Goal: Register for event/course

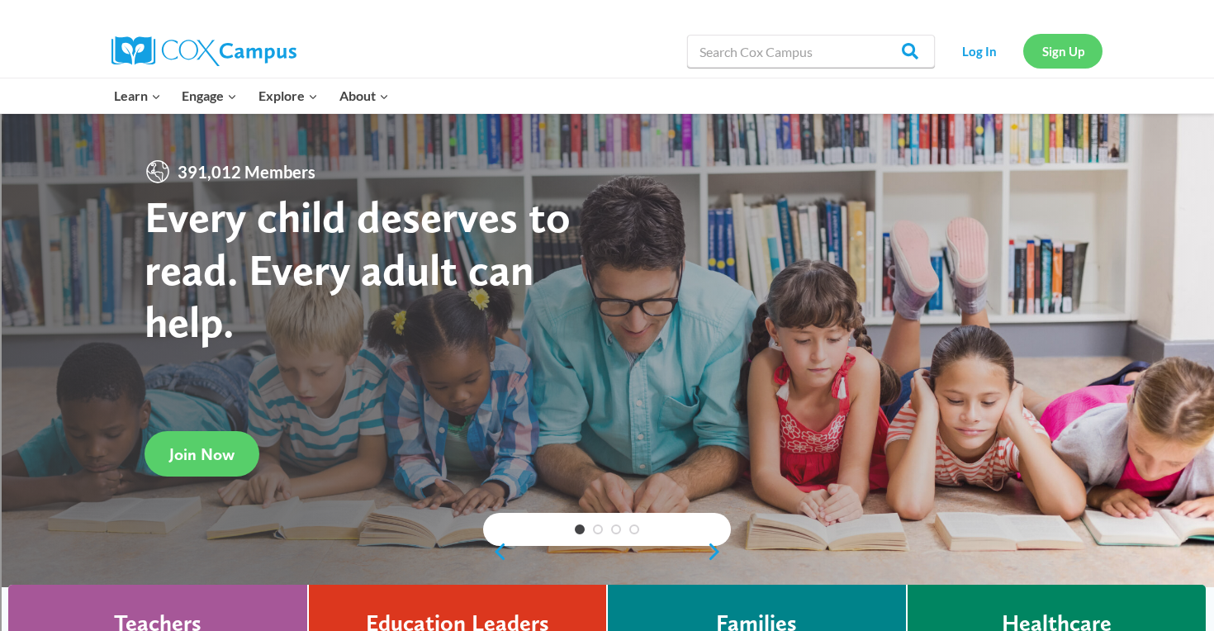
click at [1061, 40] on link "Sign Up" at bounding box center [1062, 51] width 79 height 34
click at [976, 57] on link "Log In" at bounding box center [979, 51] width 72 height 34
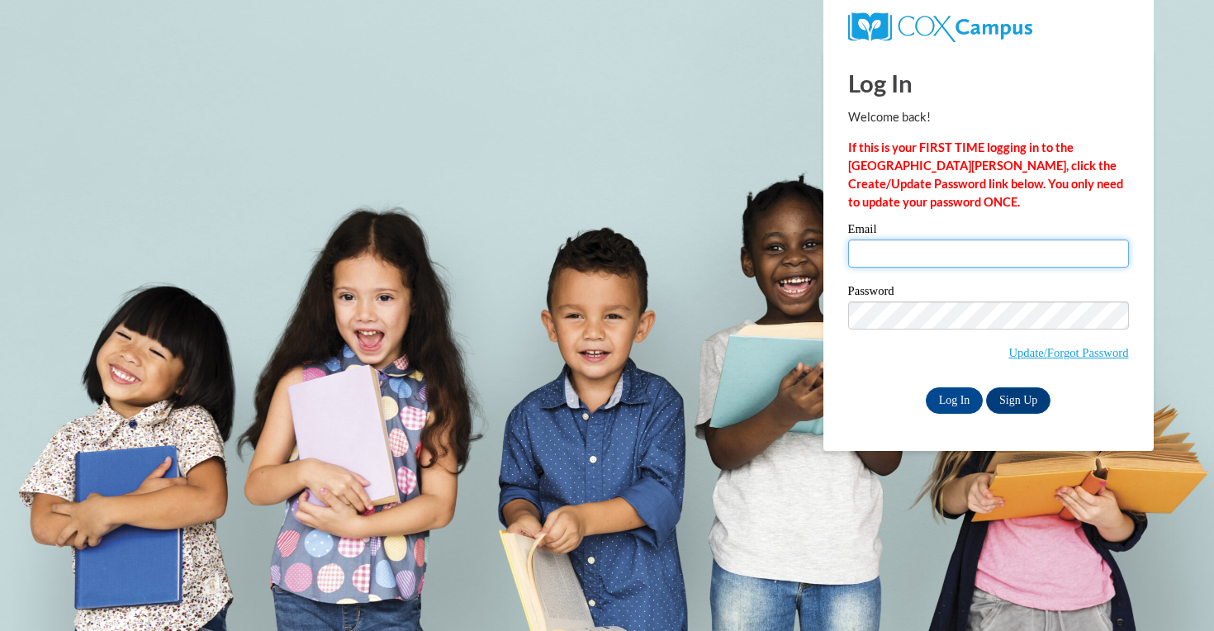
click at [923, 253] on input "Email" at bounding box center [988, 253] width 281 height 28
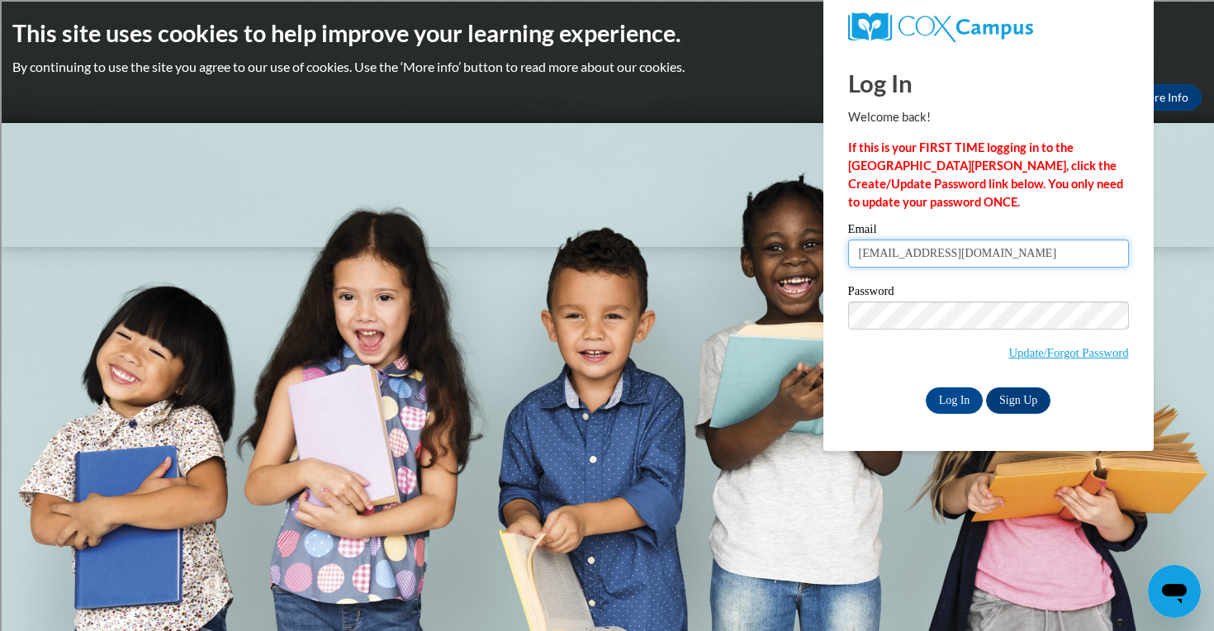
type input "mniebrugge@shorewood.k12.wi.us"
click at [841, 347] on div "Please enter your email! Please enter your password! Email mniebrugge@shorewood…" at bounding box center [987, 318] width 305 height 190
click at [935, 397] on input "Log In" at bounding box center [954, 400] width 58 height 26
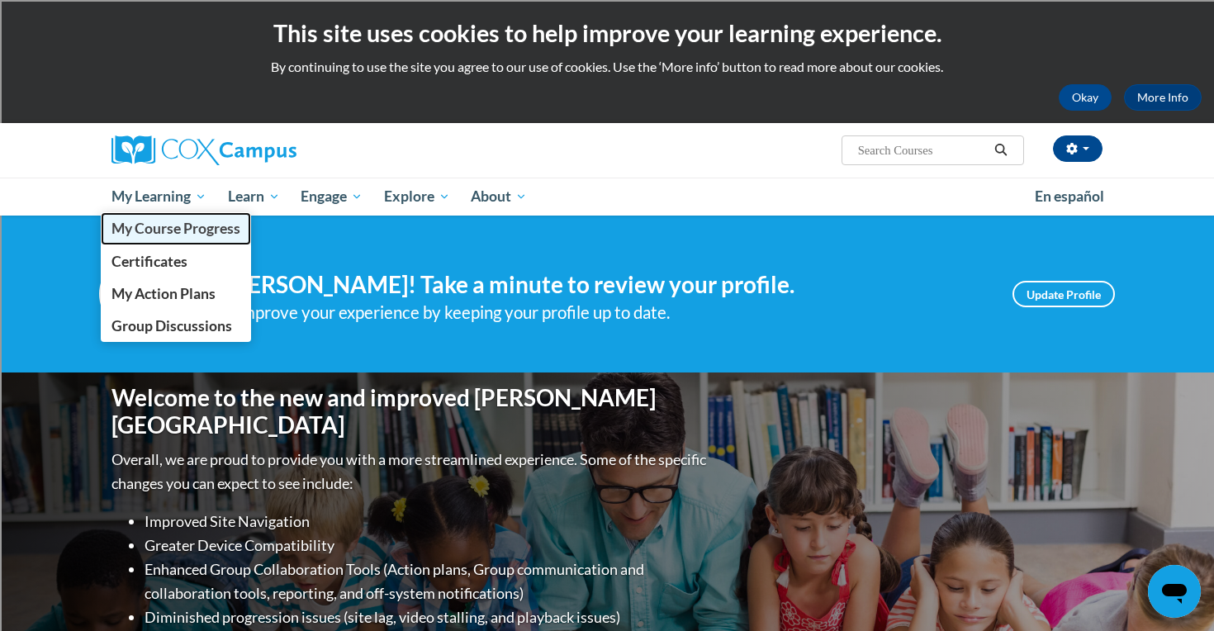
click at [181, 228] on span "My Course Progress" at bounding box center [175, 228] width 129 height 17
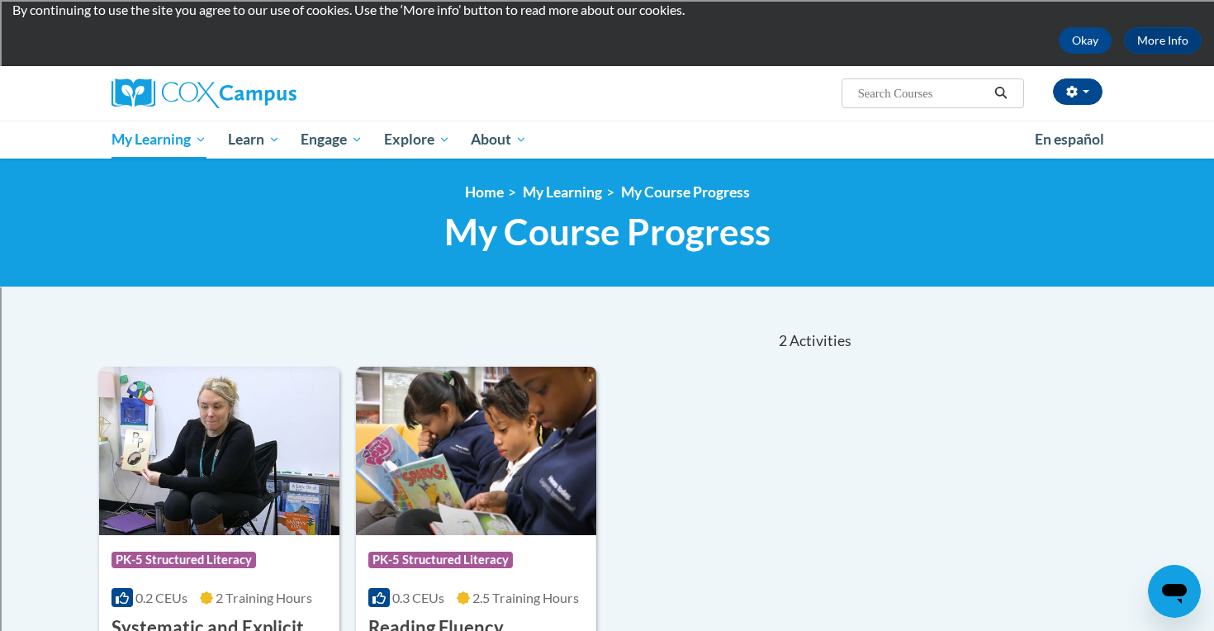
scroll to position [17, 0]
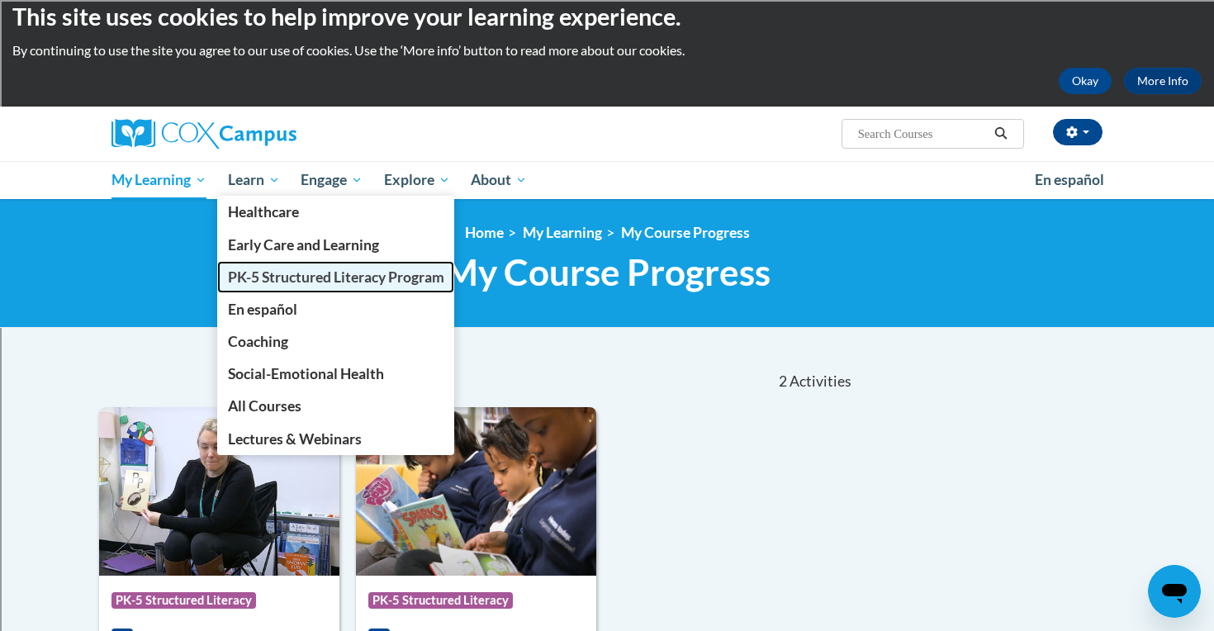
click at [312, 279] on span "PK-5 Structured Literacy Program" at bounding box center [336, 276] width 216 height 17
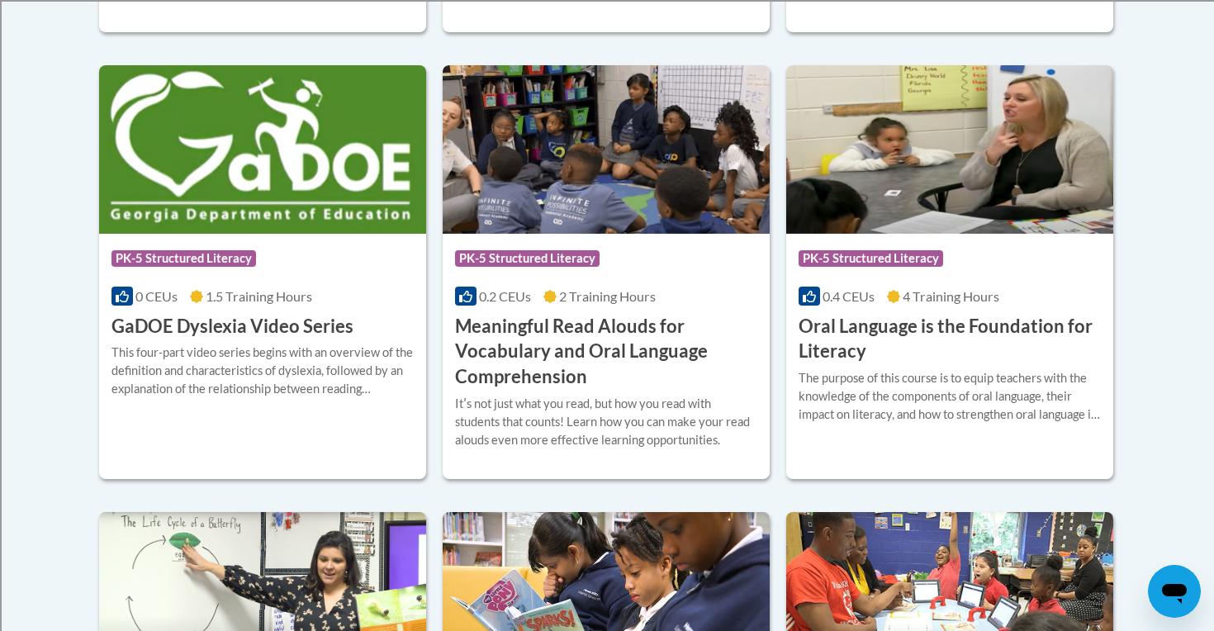
scroll to position [1095, 0]
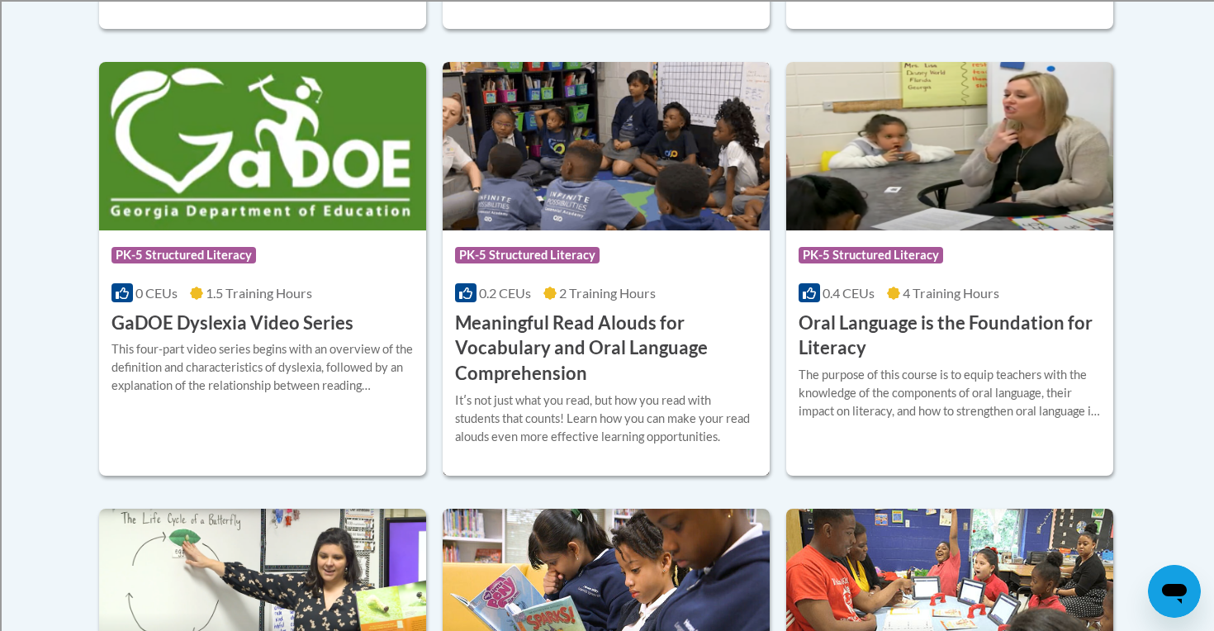
click at [605, 234] on div "Course Category: PK-5 Structured Literacy 0.2 CEUs 2 Training Hours COURSE Mean…" at bounding box center [606, 308] width 327 height 157
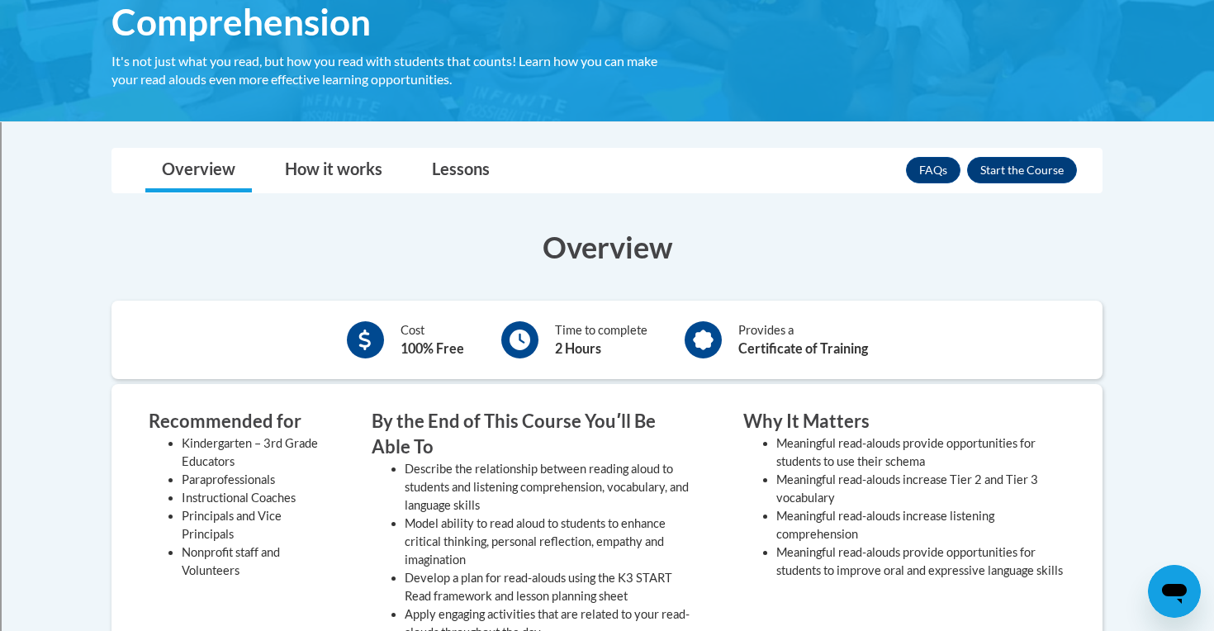
scroll to position [392, 0]
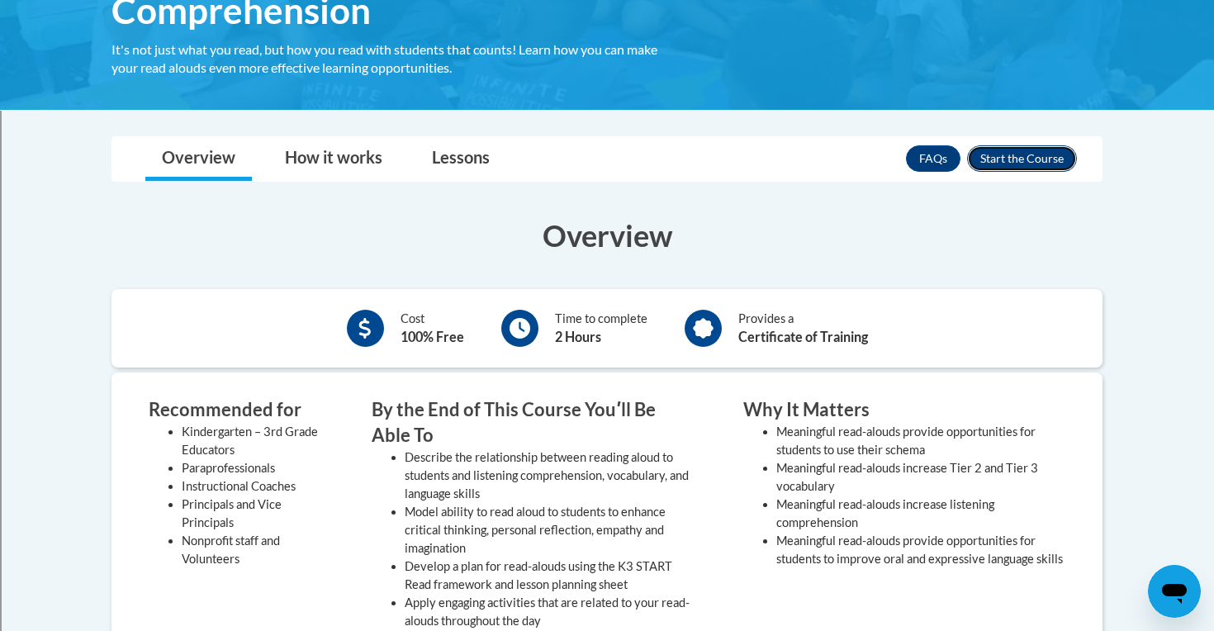
click at [1044, 147] on button "Enroll" at bounding box center [1022, 158] width 110 height 26
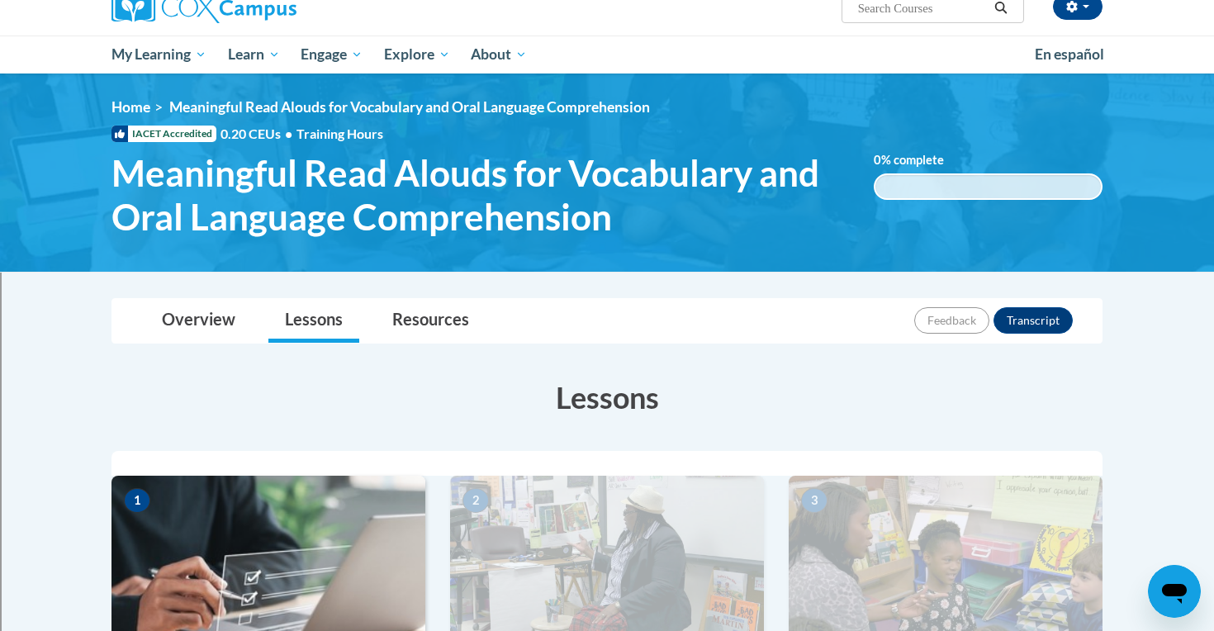
scroll to position [331, 0]
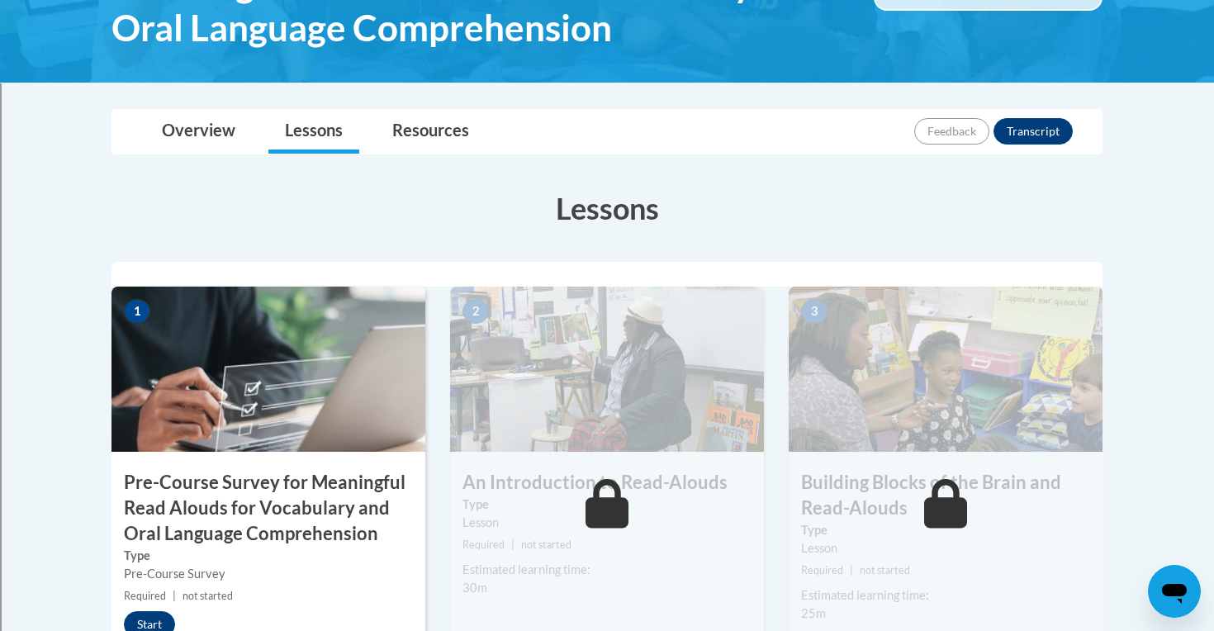
click at [250, 414] on img at bounding box center [268, 368] width 314 height 165
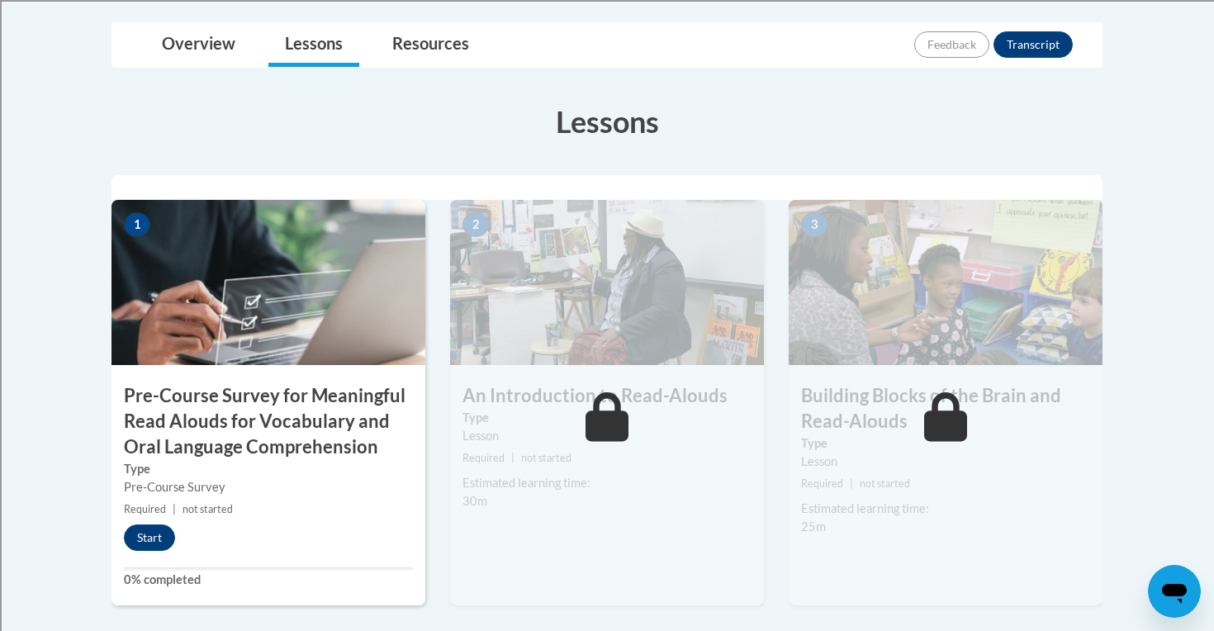
click at [156, 553] on div "1 Pre-Course Survey for Meaningful Read Alouds for Vocabulary and Oral Language…" at bounding box center [268, 402] width 314 height 405
click at [150, 543] on button "Start" at bounding box center [149, 537] width 51 height 26
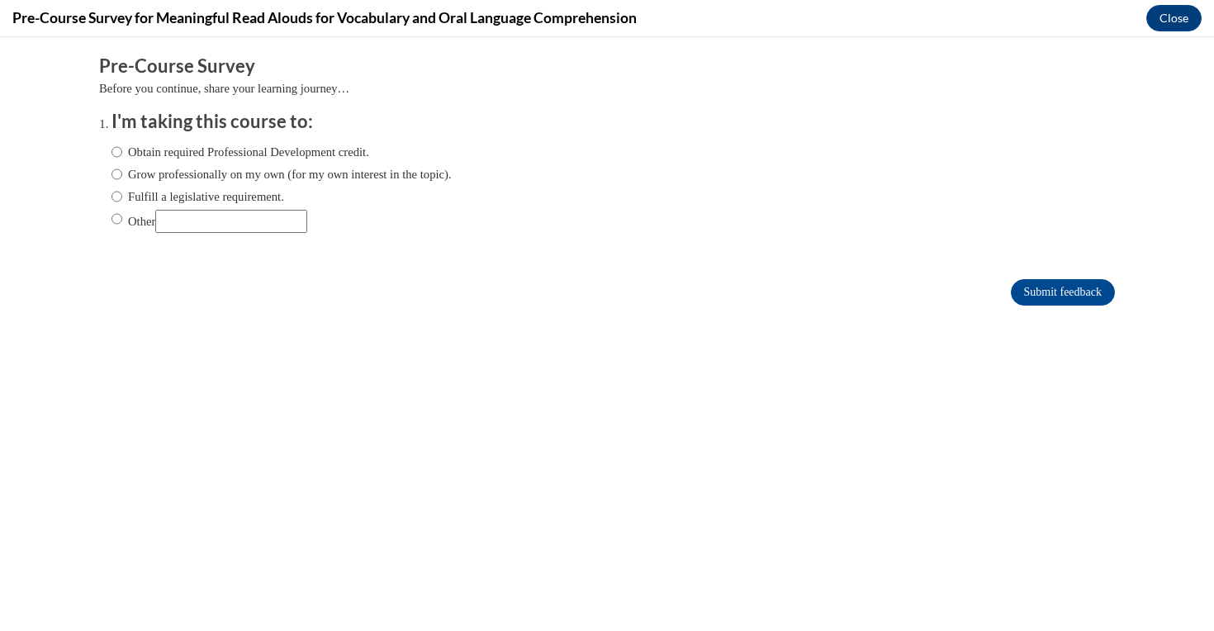
scroll to position [0, 0]
click at [166, 154] on label "Obtain required Professional Development credit." at bounding box center [240, 152] width 258 height 18
click at [122, 154] on input "Obtain required Professional Development credit." at bounding box center [116, 152] width 11 height 18
radio input "true"
click at [1077, 307] on form "Pre-Course Survey Before you continue, share your learning journey… I'm taking …" at bounding box center [606, 188] width 1015 height 269
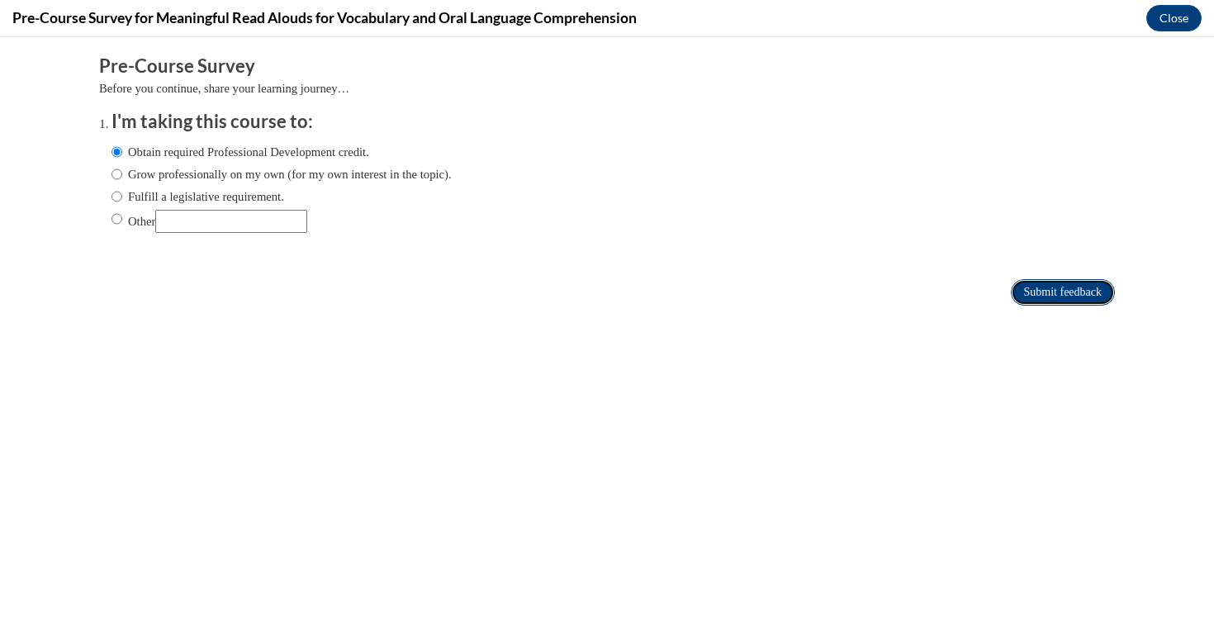
click at [1073, 299] on input "Submit feedback" at bounding box center [1063, 292] width 104 height 26
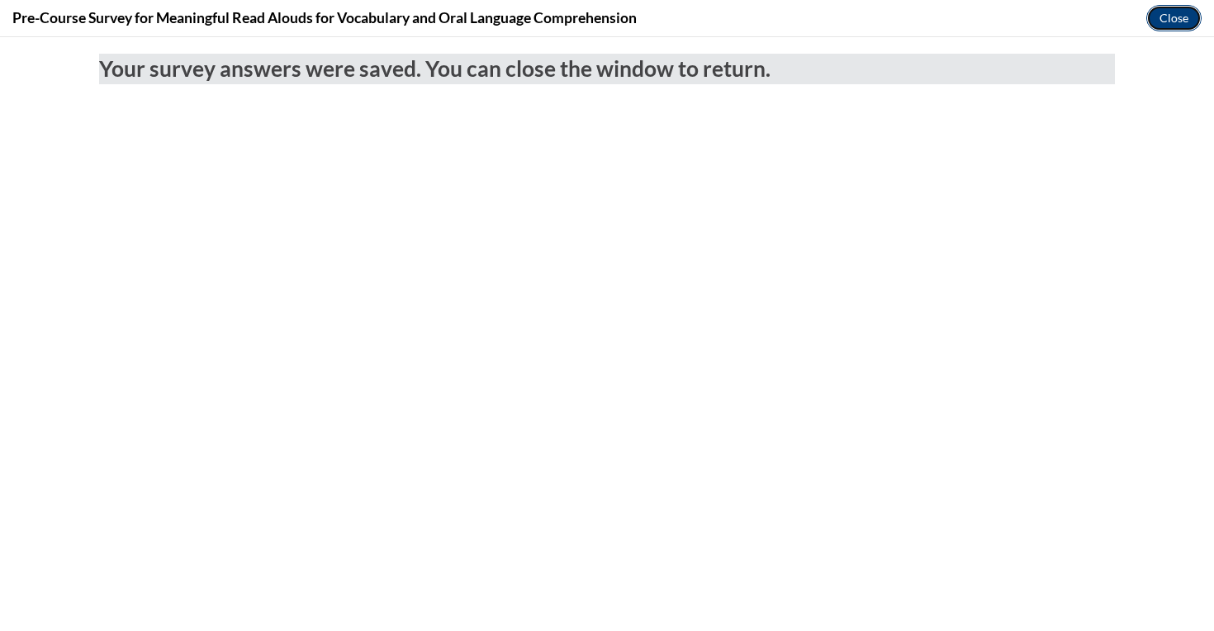
click at [1173, 15] on button "Close" at bounding box center [1173, 18] width 55 height 26
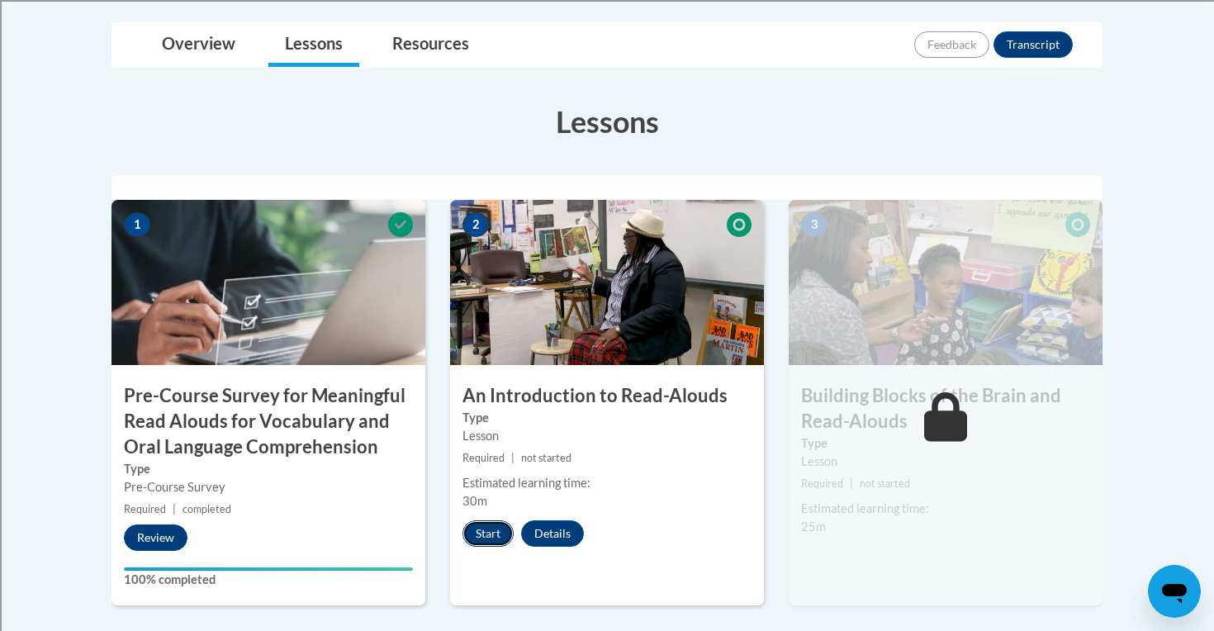
click at [483, 528] on button "Start" at bounding box center [487, 533] width 51 height 26
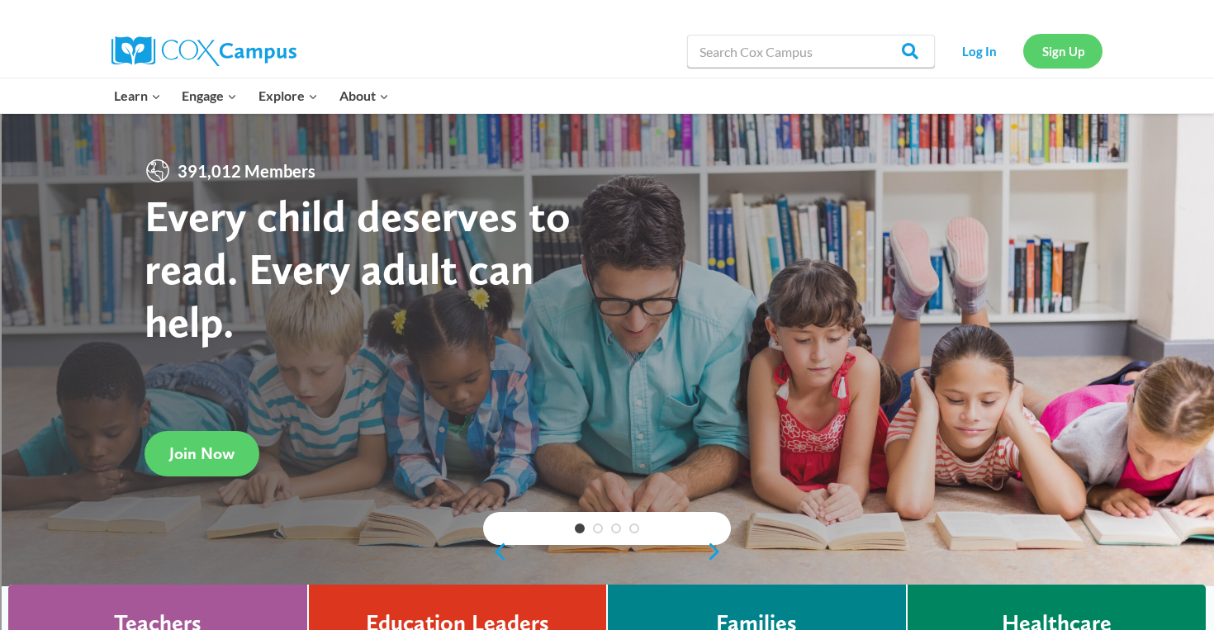
click at [1075, 45] on link "Sign Up" at bounding box center [1062, 51] width 79 height 34
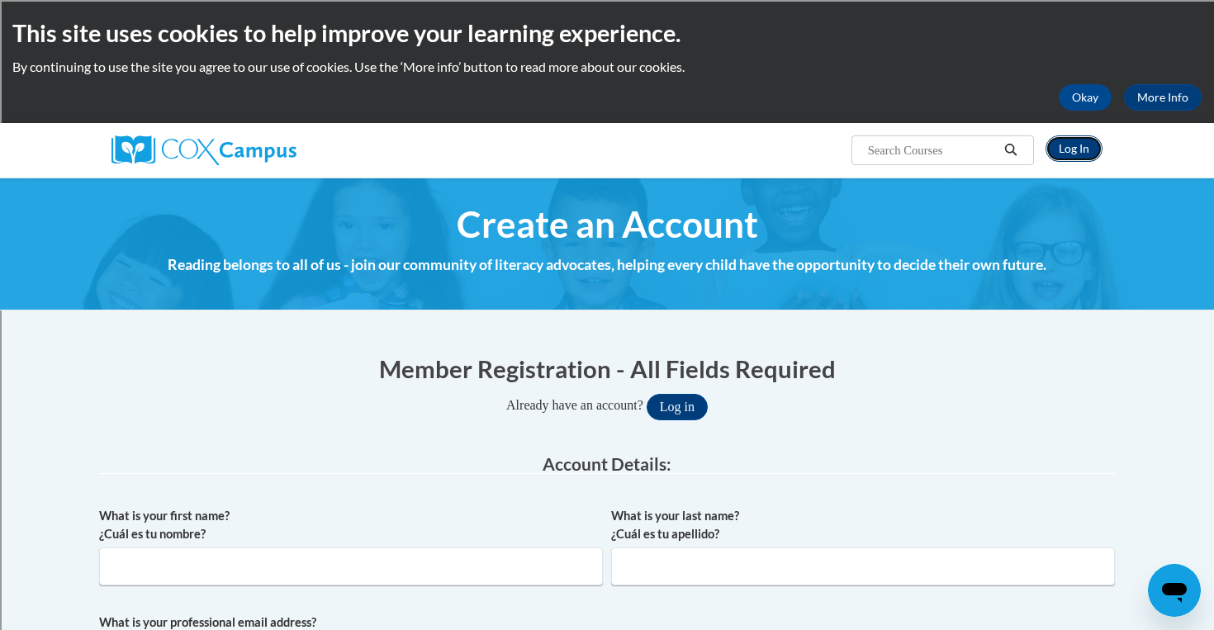
click at [1053, 159] on link "Log In" at bounding box center [1073, 148] width 57 height 26
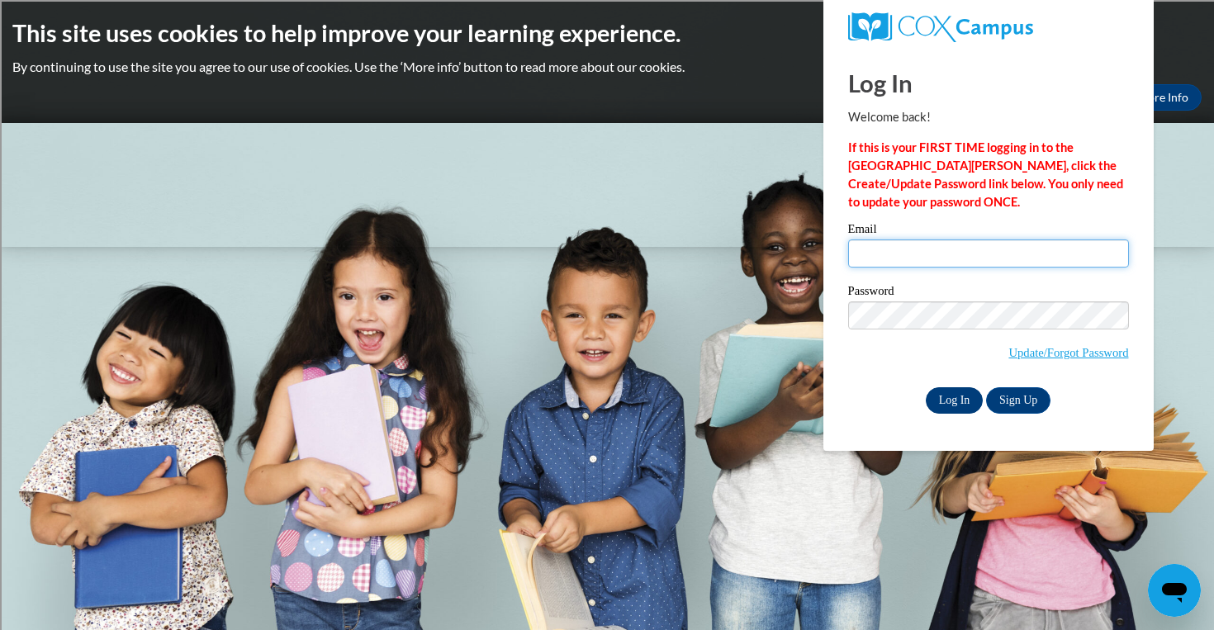
type input "mniebrugge@shorewood.k12.wi.us"
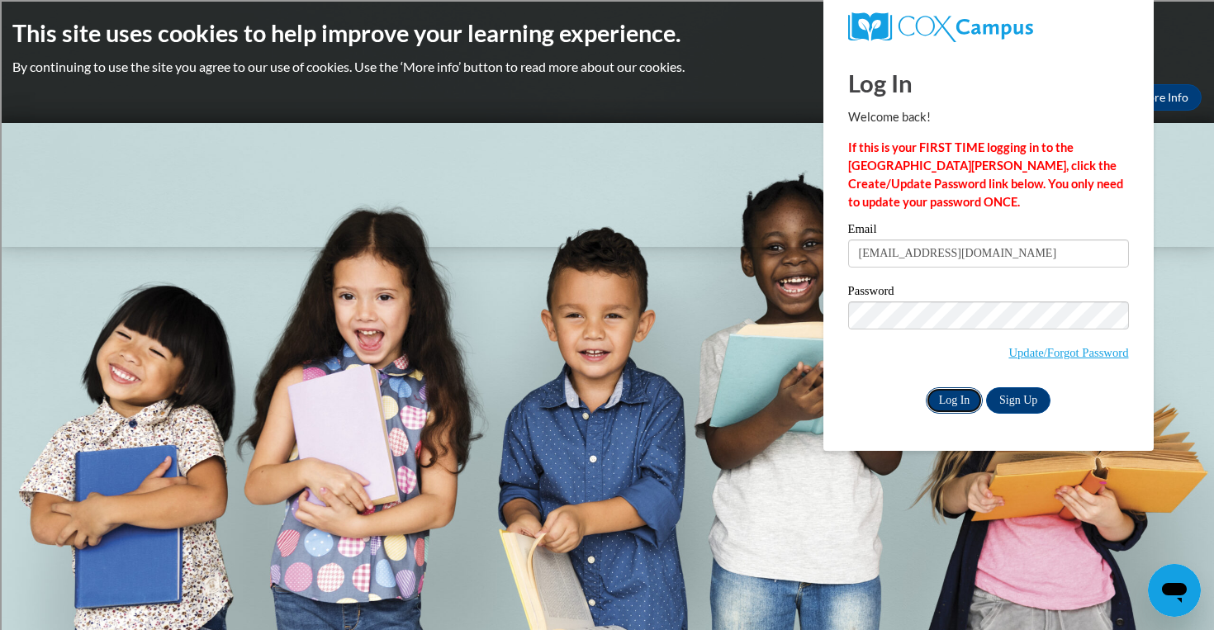
click at [952, 395] on input "Log In" at bounding box center [954, 400] width 58 height 26
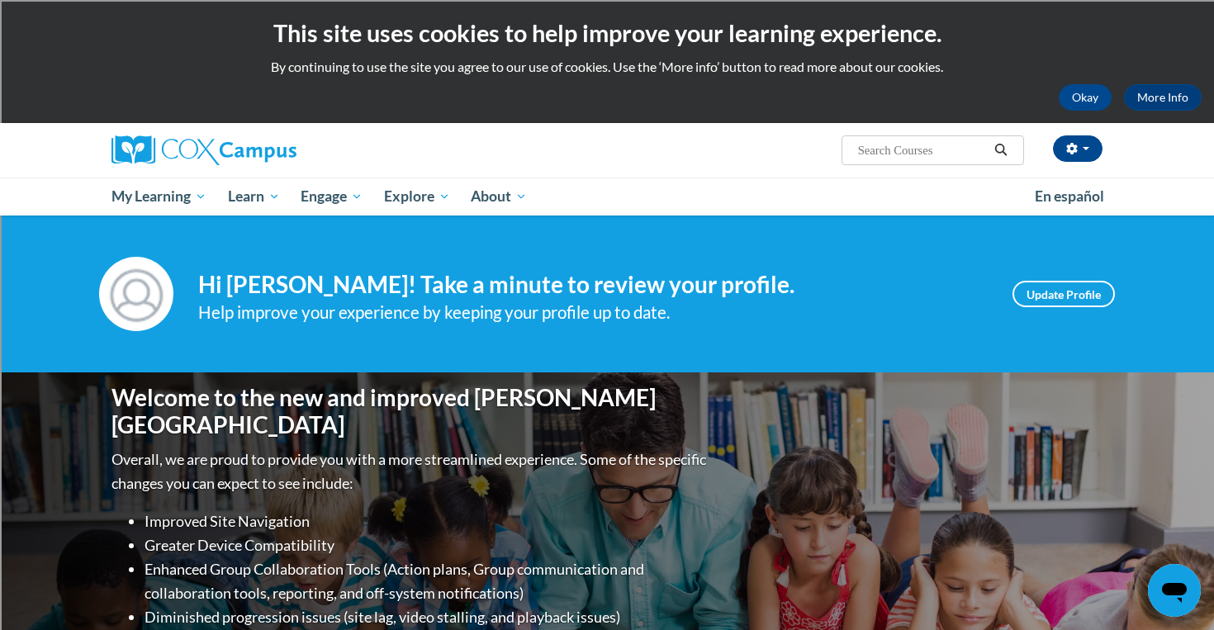
scroll to position [27, 0]
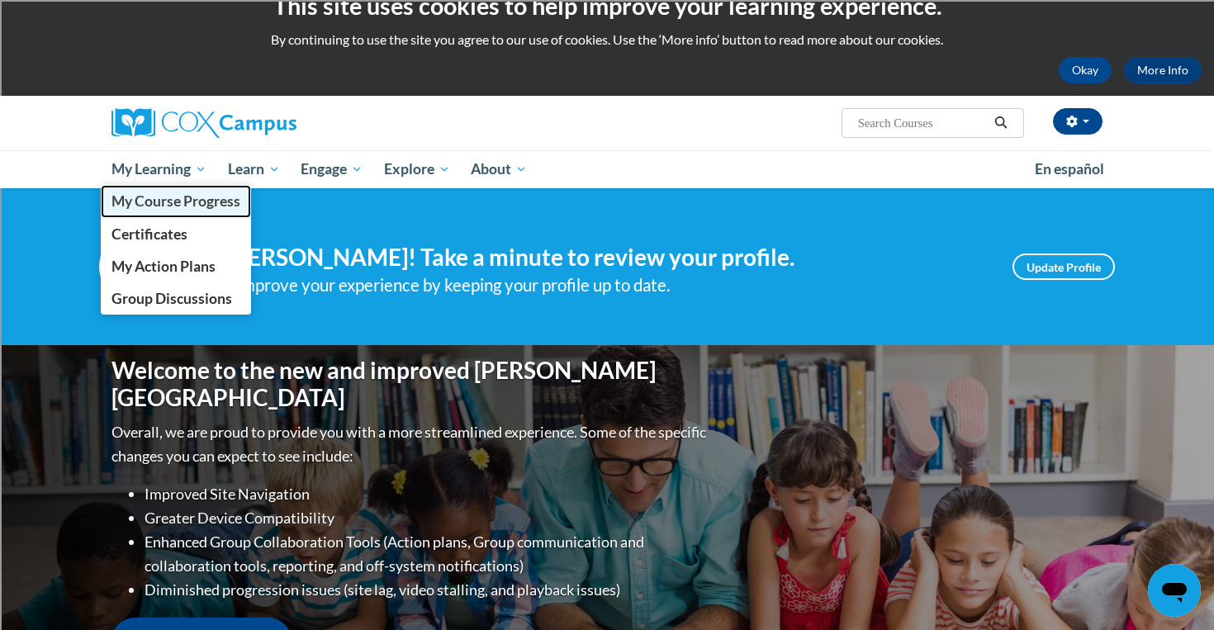
click at [174, 199] on span "My Course Progress" at bounding box center [175, 200] width 129 height 17
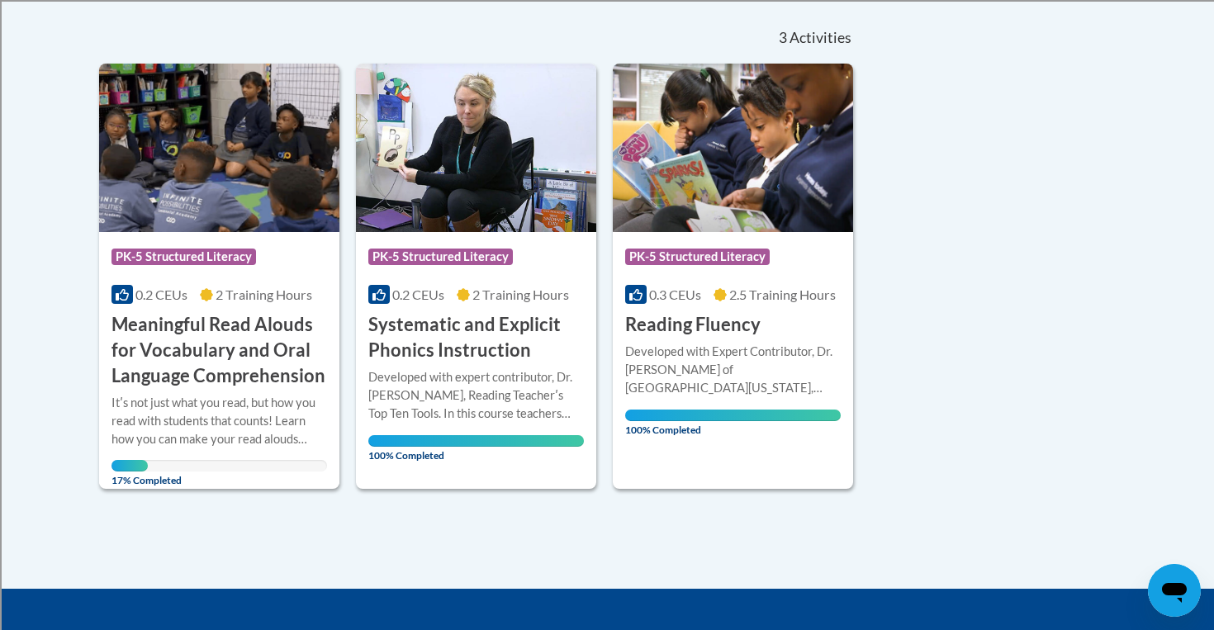
scroll to position [338, 0]
